Goal: Navigation & Orientation: Find specific page/section

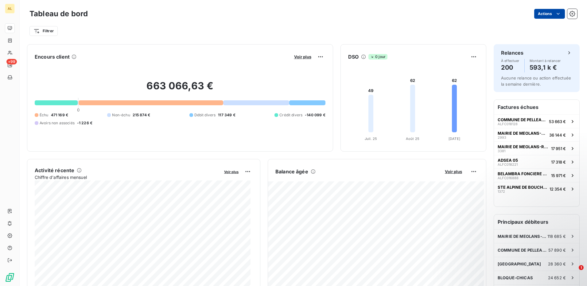
click at [542, 14] on html "AL +99 Tableau de bord Actions Filtrer Encours client Voir plus 663 066,63 € 0 …" at bounding box center [293, 143] width 587 height 286
click at [457, 9] on html "AL +99 Tableau de bord Actions Exporter le tableau de bord Filtrer Encours clie…" at bounding box center [293, 143] width 587 height 286
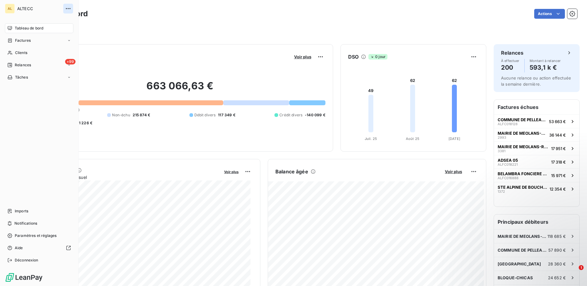
click at [68, 9] on icon "button" at bounding box center [68, 9] width 6 height 6
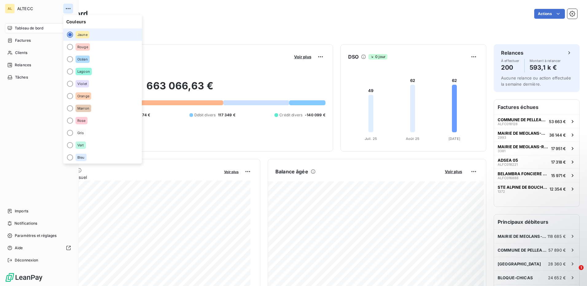
click at [68, 9] on icon "button" at bounding box center [68, 9] width 6 height 6
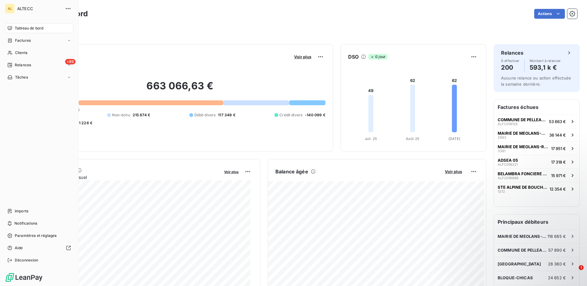
click at [7, 9] on div "AL" at bounding box center [10, 9] width 10 height 10
click at [11, 7] on div "AL" at bounding box center [10, 9] width 10 height 10
click at [28, 43] on span "Factures" at bounding box center [23, 41] width 16 height 6
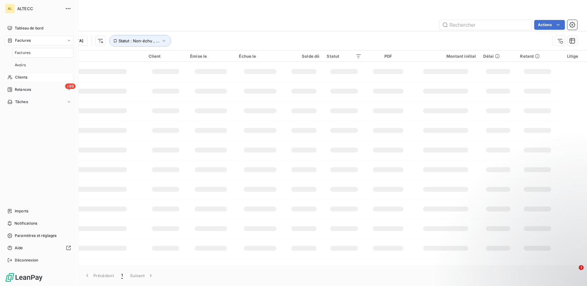
click at [29, 79] on div "Clients" at bounding box center [39, 77] width 68 height 10
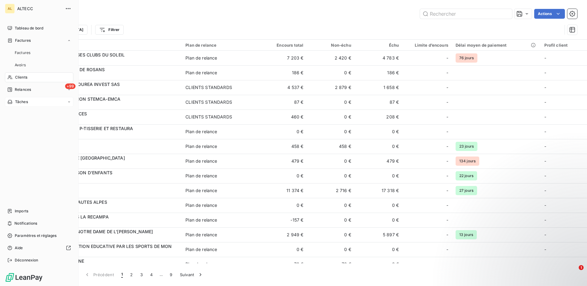
click at [27, 100] on span "Tâches" at bounding box center [21, 102] width 13 height 6
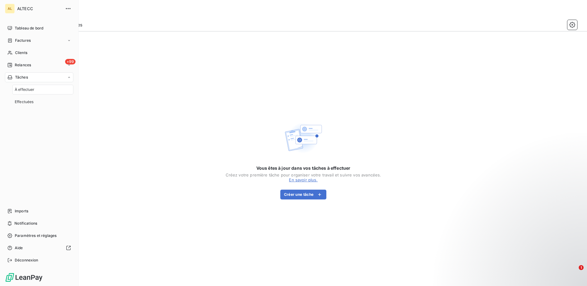
click at [10, 8] on div "AL" at bounding box center [10, 9] width 10 height 10
click at [67, 8] on icon "button" at bounding box center [68, 9] width 6 height 6
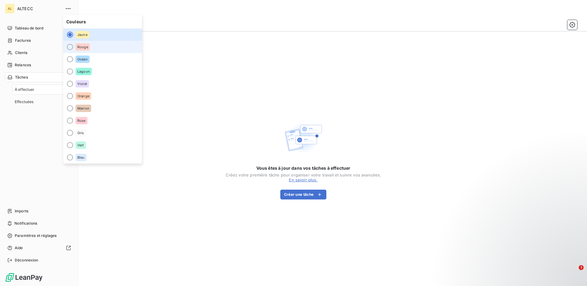
click at [80, 50] on div "Rouge" at bounding box center [83, 46] width 14 height 7
click at [78, 38] on div "Jaune" at bounding box center [83, 34] width 14 height 7
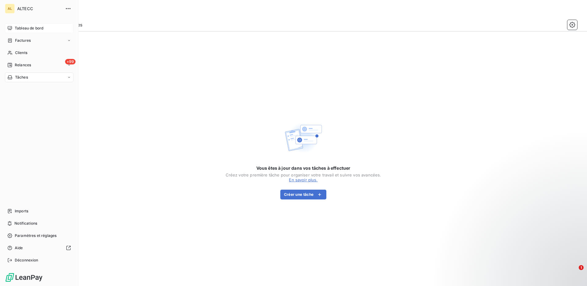
click at [23, 27] on span "Tableau de bord" at bounding box center [29, 28] width 29 height 6
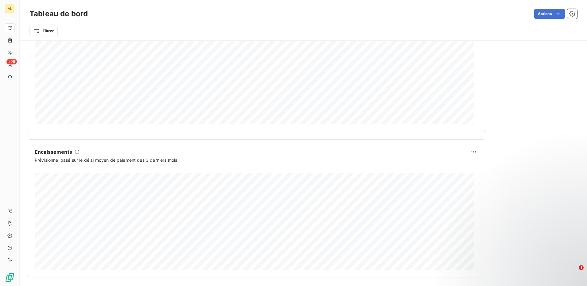
scroll to position [312, 0]
click at [567, 16] on html "AL +99 Tableau de bord Actions Exporter le tableau de bord Filtrer Encours clie…" at bounding box center [293, 143] width 587 height 286
click at [569, 16] on icon "button" at bounding box center [572, 14] width 6 height 6
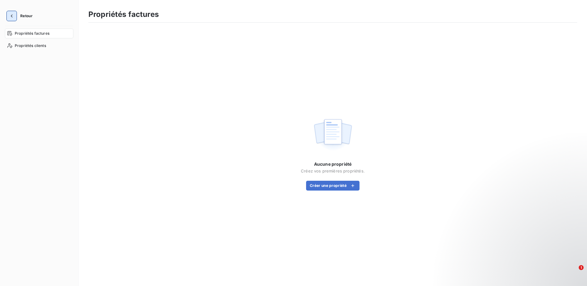
click at [14, 14] on icon "button" at bounding box center [12, 16] width 6 height 6
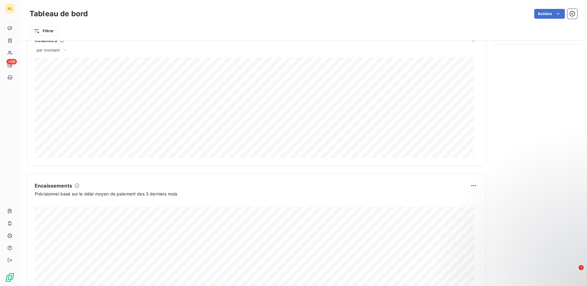
scroll to position [312, 0]
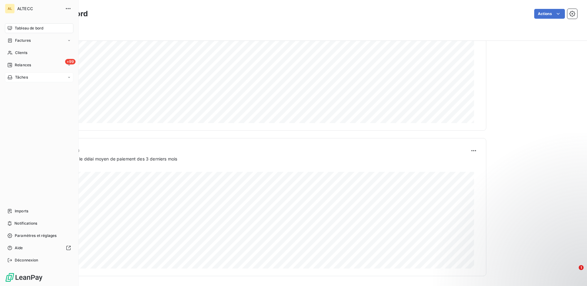
click at [63, 77] on div "Tâches" at bounding box center [39, 77] width 68 height 10
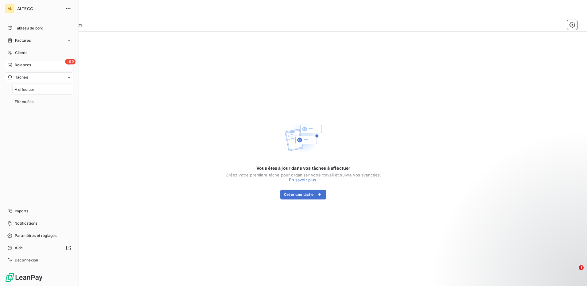
click at [64, 67] on div "+99 Relances" at bounding box center [39, 65] width 68 height 10
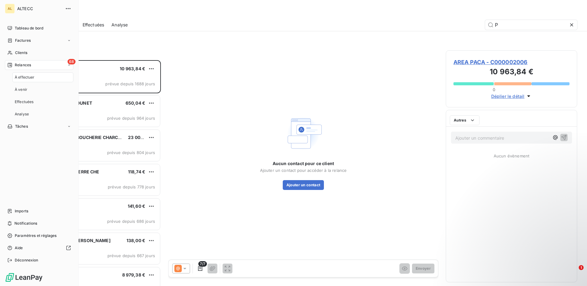
scroll to position [221, 127]
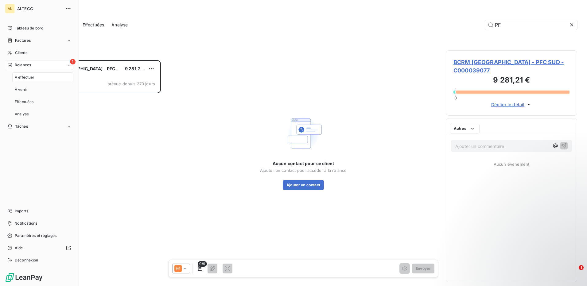
scroll to position [221, 127]
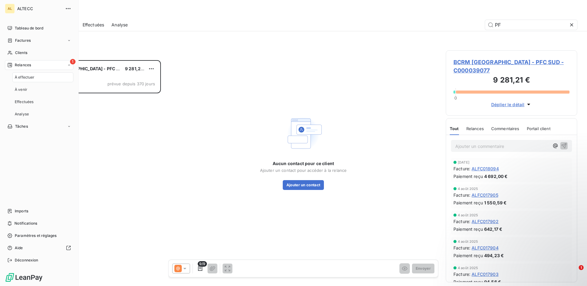
type input "P"
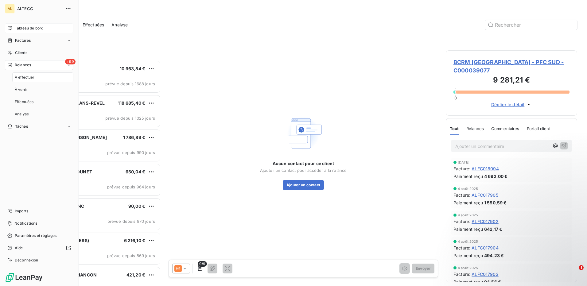
click at [41, 31] on span "Tableau de bord" at bounding box center [29, 28] width 29 height 6
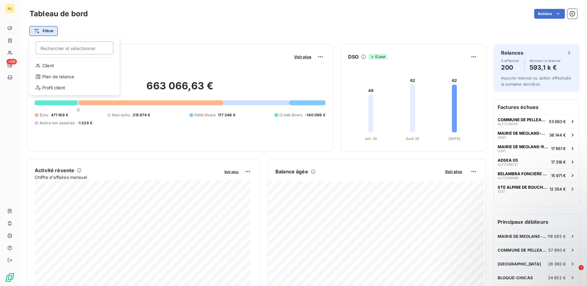
click at [50, 33] on html "AL +99 Tableau de bord Actions Filtrer Rechercher et sélectionner Client Plan d…" at bounding box center [293, 143] width 587 height 286
click at [63, 92] on div "Profil client" at bounding box center [74, 88] width 85 height 10
click at [76, 33] on icon "button" at bounding box center [78, 31] width 6 height 6
click at [223, 33] on div "Profil client" at bounding box center [295, 31] width 533 height 12
click at [68, 28] on button "Profil client" at bounding box center [64, 31] width 41 height 12
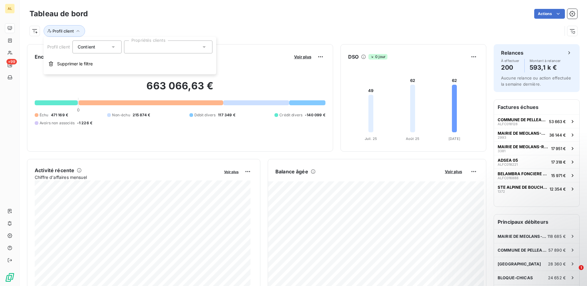
click at [247, 22] on div "Profil client" at bounding box center [303, 28] width 548 height 17
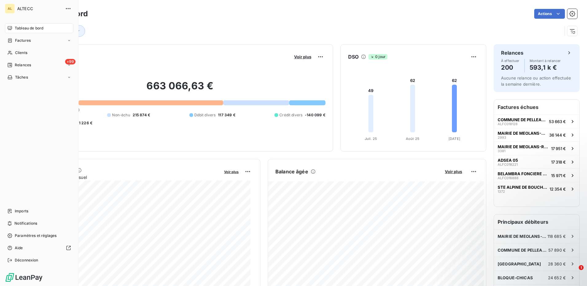
click at [30, 9] on span "ALTECC" at bounding box center [39, 8] width 44 height 5
click at [69, 8] on icon "button" at bounding box center [68, 9] width 6 height 6
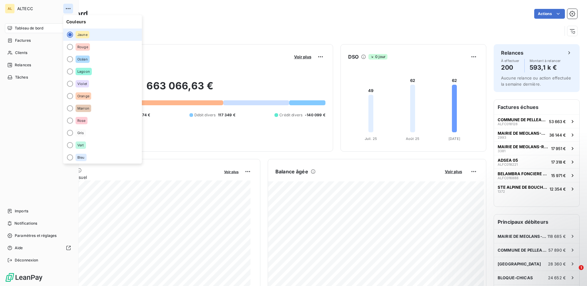
click at [69, 8] on icon "button" at bounding box center [68, 9] width 6 height 6
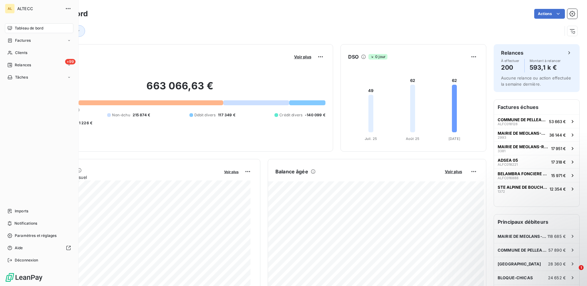
click at [34, 31] on span "Tableau de bord" at bounding box center [29, 28] width 29 height 6
click at [32, 41] on div "Factures" at bounding box center [39, 41] width 68 height 10
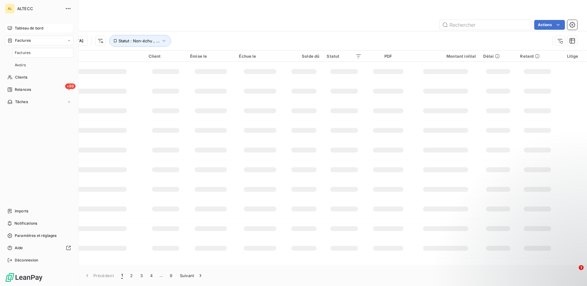
click at [33, 28] on span "Tableau de bord" at bounding box center [29, 28] width 29 height 6
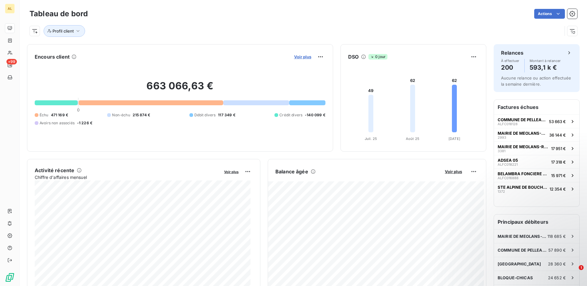
click at [300, 57] on span "Voir plus" at bounding box center [302, 56] width 17 height 5
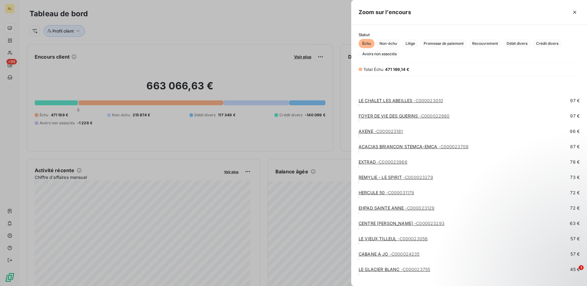
scroll to position [3232, 0]
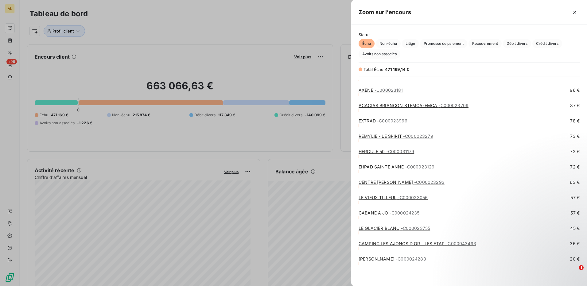
click at [255, 50] on div at bounding box center [293, 143] width 587 height 286
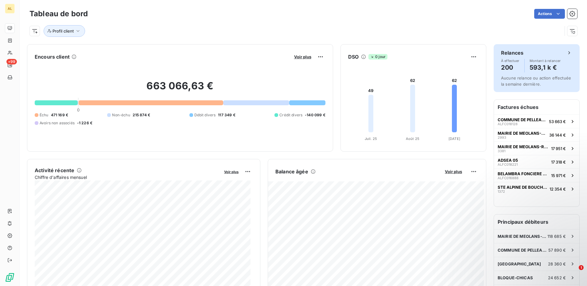
click at [566, 53] on icon at bounding box center [569, 53] width 6 height 6
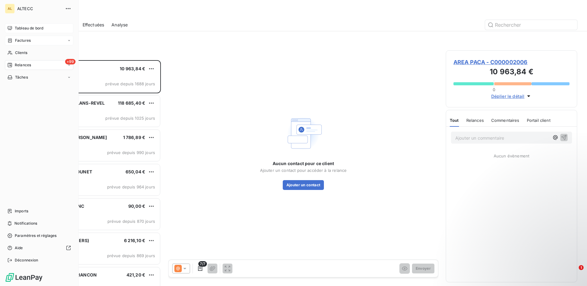
click at [45, 42] on div "Factures" at bounding box center [39, 41] width 68 height 10
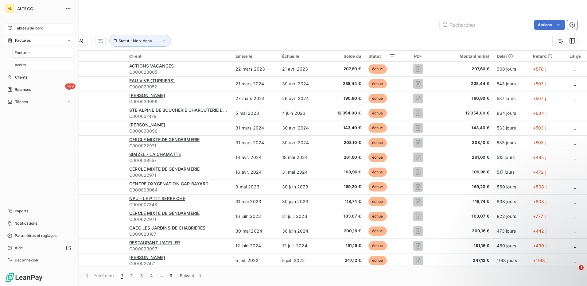
click at [42, 67] on div "Avoirs" at bounding box center [42, 65] width 61 height 10
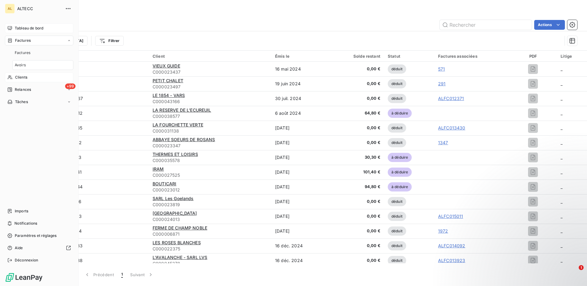
click at [29, 77] on div "Clients" at bounding box center [39, 77] width 68 height 10
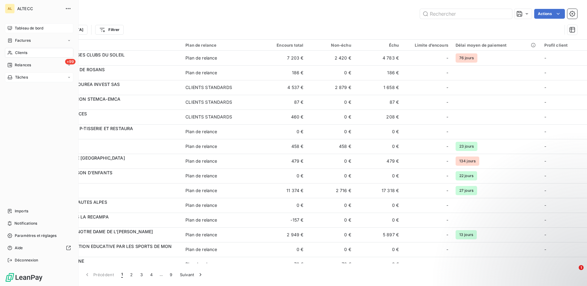
click at [18, 79] on span "Tâches" at bounding box center [21, 78] width 13 height 6
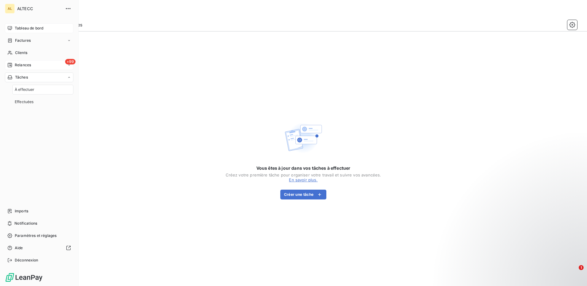
click at [18, 68] on div "+99 Relances" at bounding box center [39, 65] width 68 height 10
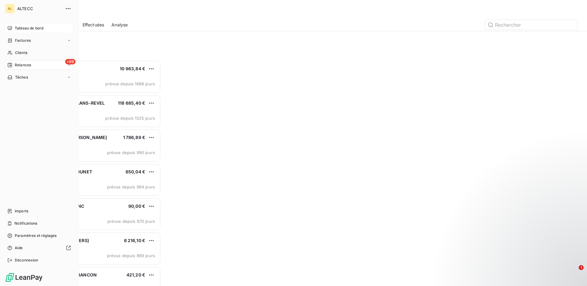
scroll to position [221, 127]
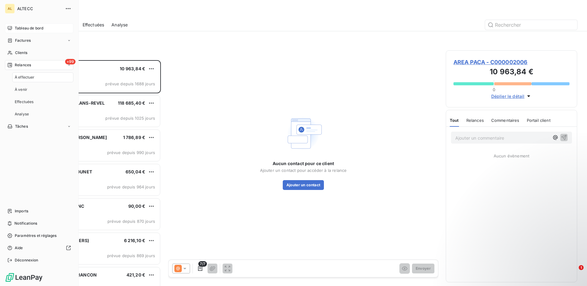
click at [30, 11] on div "ALTECC" at bounding box center [45, 9] width 56 height 10
click at [10, 8] on div "AL" at bounding box center [10, 9] width 10 height 10
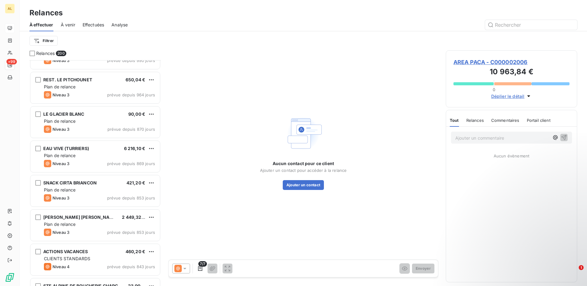
scroll to position [0, 0]
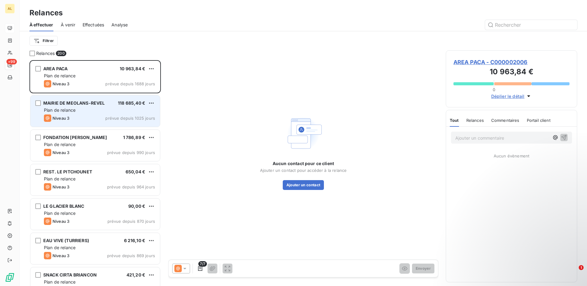
click at [116, 118] on span "prévue depuis 1025 jours" at bounding box center [130, 118] width 50 height 5
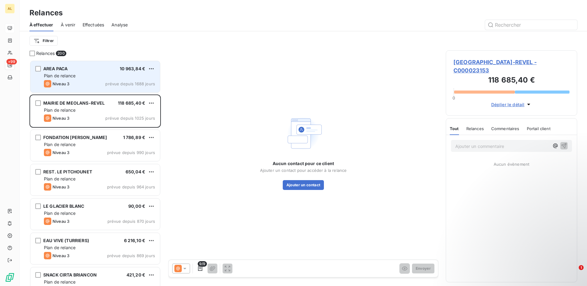
click at [84, 85] on div "Niveau 3 prévue depuis 1688 jours" at bounding box center [99, 83] width 111 height 7
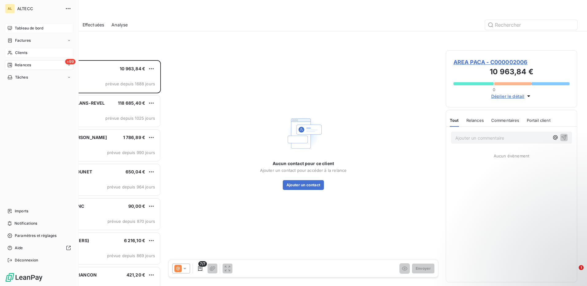
click at [28, 55] on div "Clients" at bounding box center [39, 53] width 68 height 10
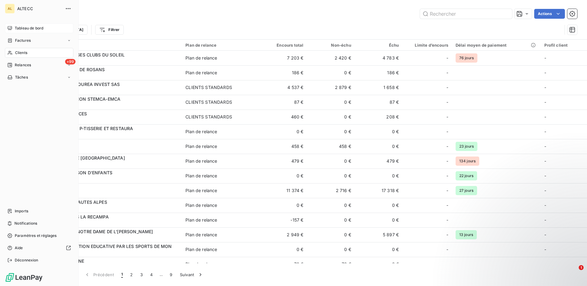
click at [32, 29] on span "Tableau de bord" at bounding box center [29, 28] width 29 height 6
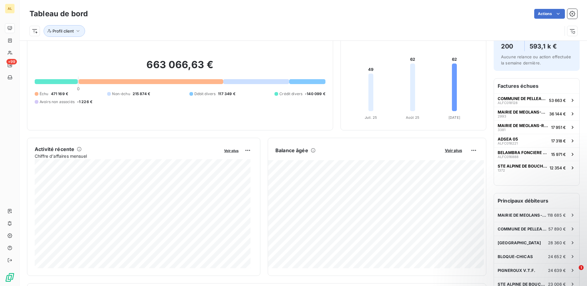
scroll to position [31, 0]
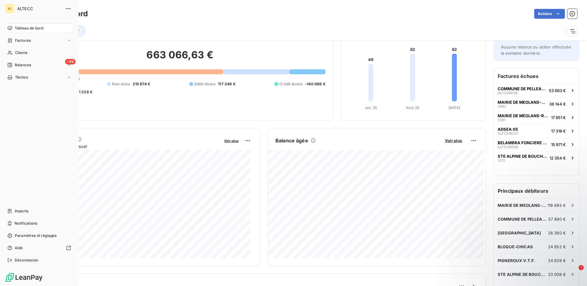
click at [26, 9] on span "ALTECC" at bounding box center [39, 8] width 44 height 5
click at [9, 8] on div "AL" at bounding box center [10, 9] width 10 height 10
click at [25, 29] on span "Tableau de bord" at bounding box center [29, 28] width 29 height 6
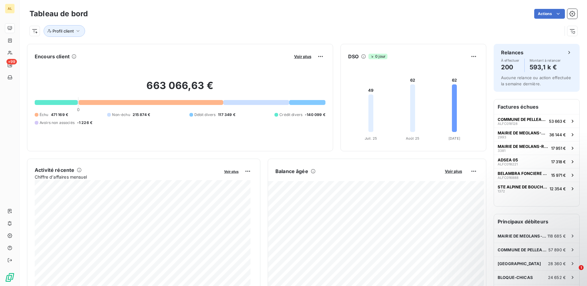
scroll to position [0, 0]
click at [78, 34] on button "Profil client" at bounding box center [64, 31] width 41 height 12
click at [156, 10] on div "Actions" at bounding box center [336, 14] width 482 height 10
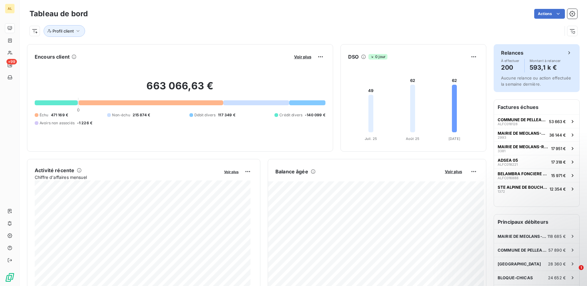
click at [566, 51] on icon at bounding box center [569, 53] width 6 height 6
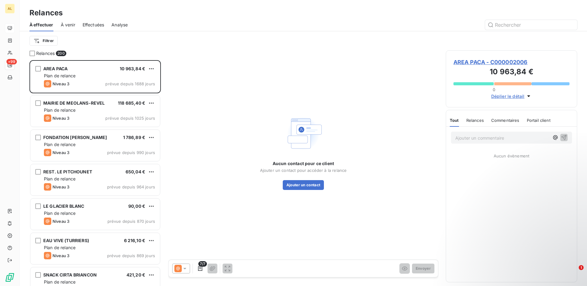
scroll to position [221, 127]
